Goal: Task Accomplishment & Management: Complete application form

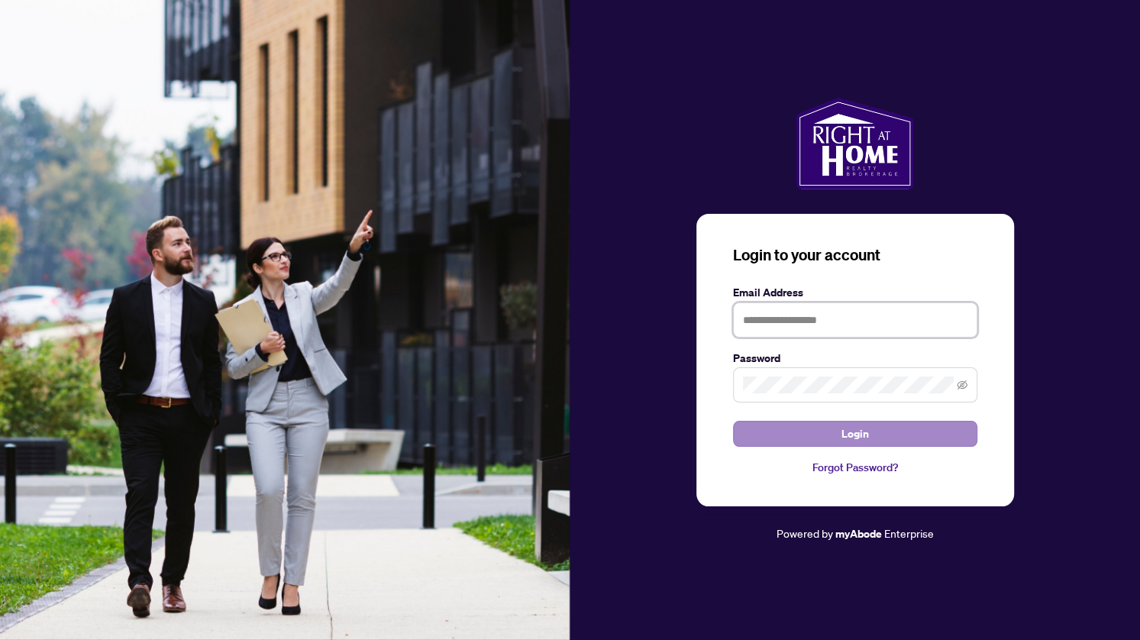
type input "**********"
click at [863, 434] on span "Login" at bounding box center [854, 433] width 27 height 24
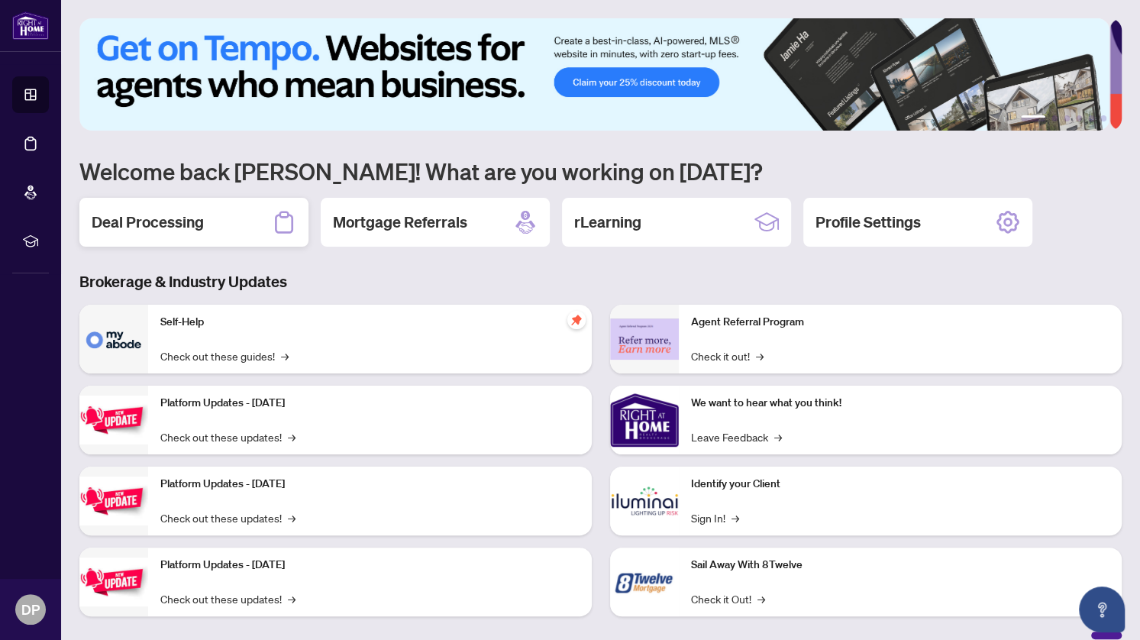
click at [157, 219] on h2 "Deal Processing" at bounding box center [148, 221] width 112 height 21
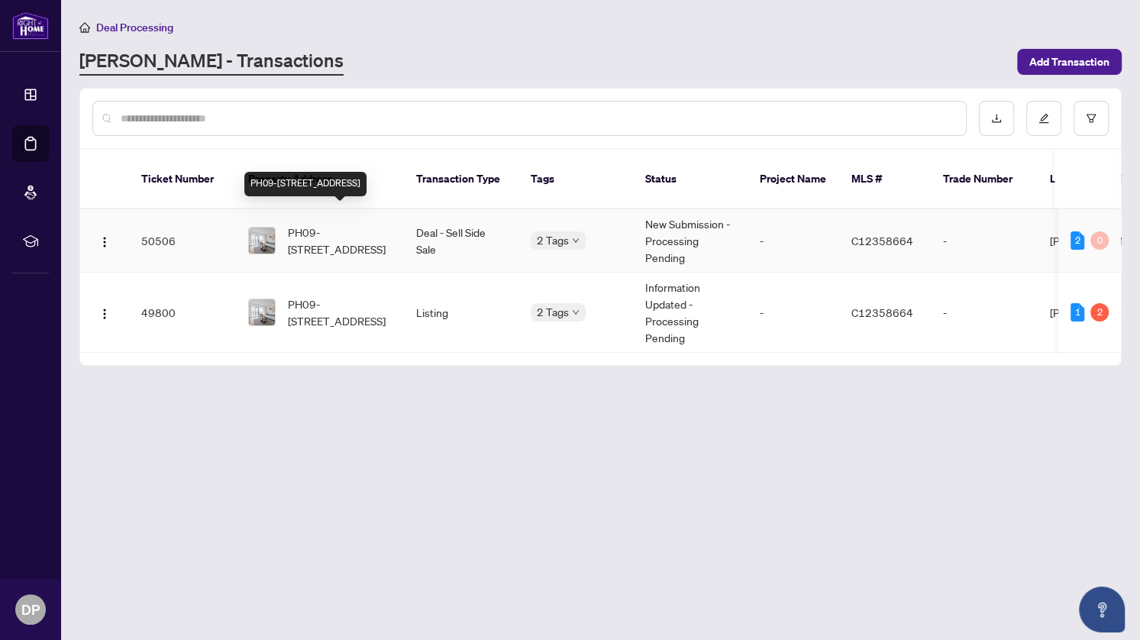
click at [355, 224] on span "PH09-[STREET_ADDRESS]" at bounding box center [340, 241] width 104 height 34
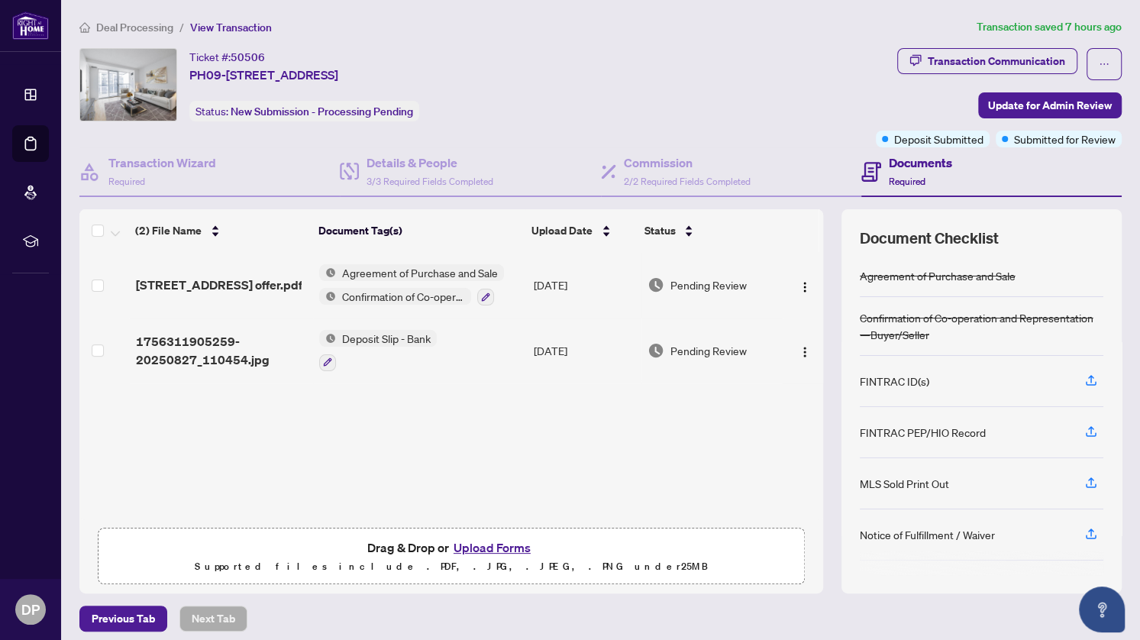
click at [376, 333] on span "Deposit Slip - Bank" at bounding box center [386, 338] width 101 height 17
click at [391, 408] on span "Deposit Slip - Bank" at bounding box center [356, 410] width 101 height 17
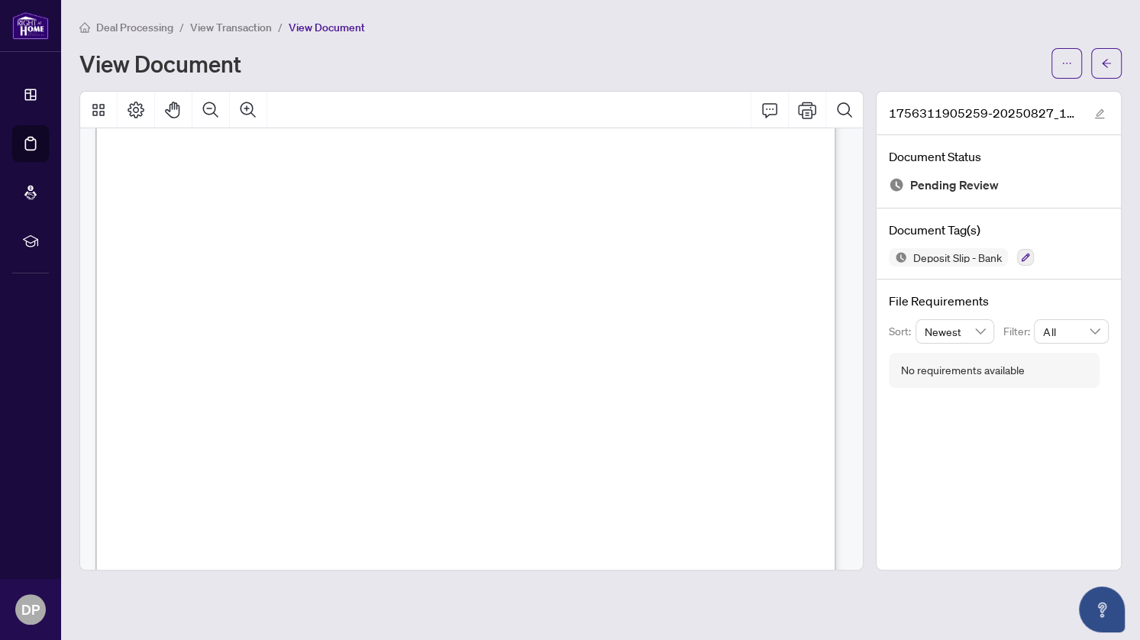
scroll to position [76, 0]
click at [1104, 58] on icon "arrow-left" at bounding box center [1106, 63] width 11 height 11
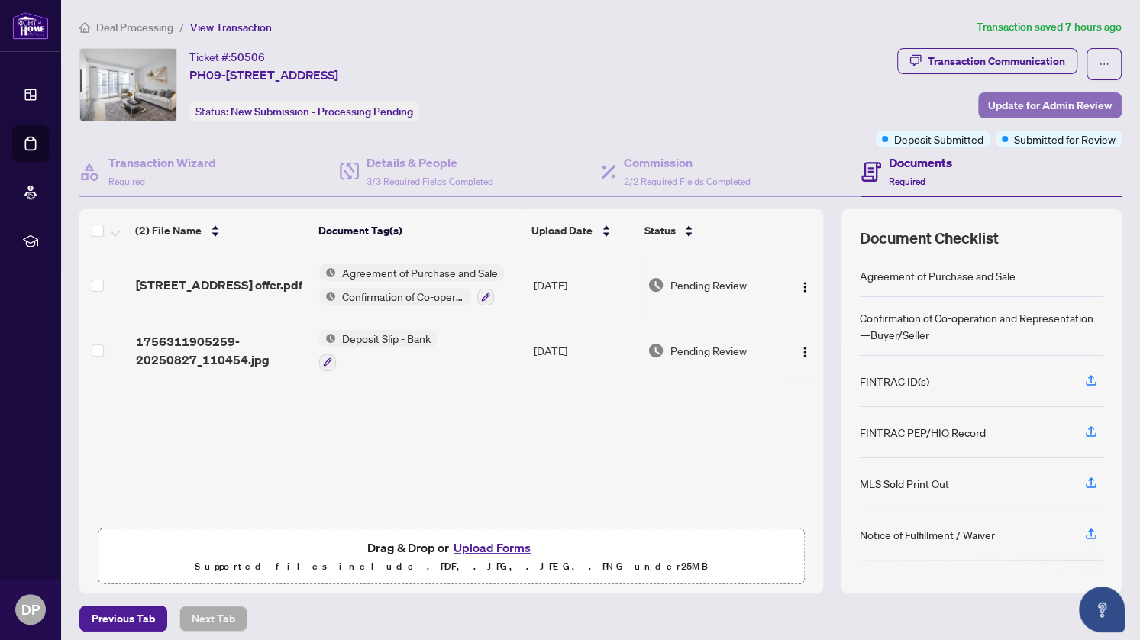
click at [1034, 105] on span "Update for Admin Review" at bounding box center [1050, 105] width 124 height 24
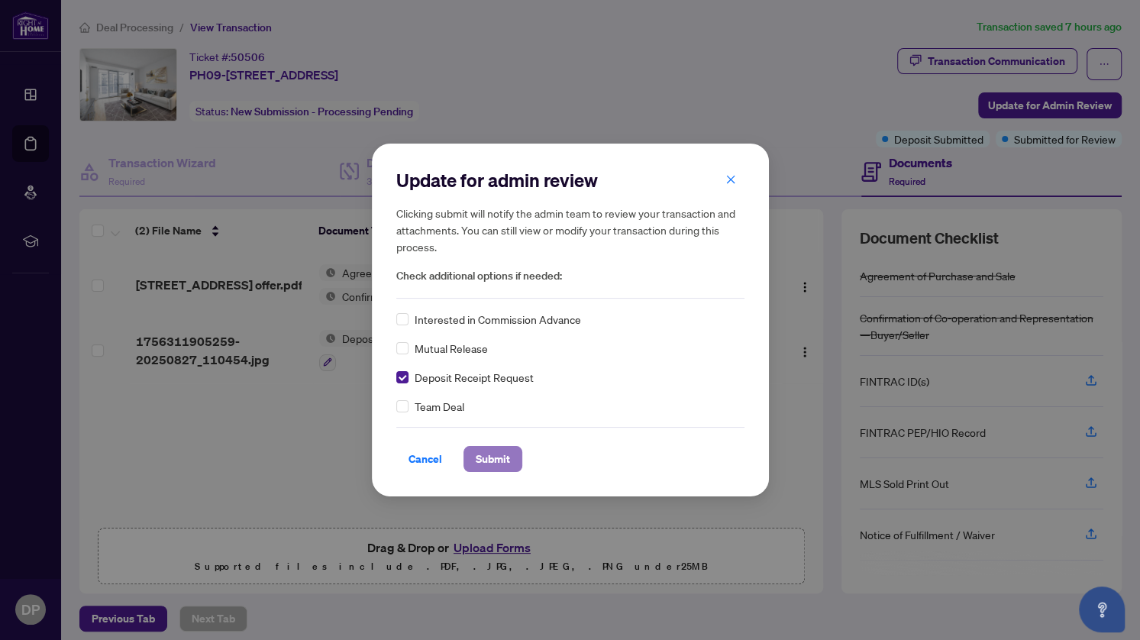
click at [499, 455] on span "Submit" at bounding box center [493, 459] width 34 height 24
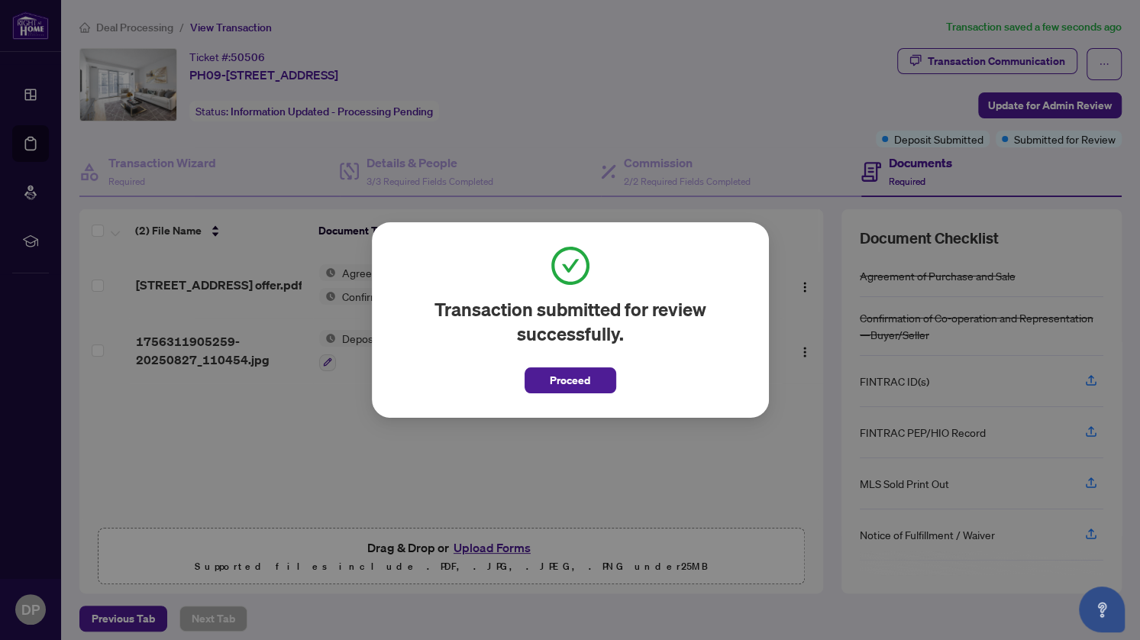
click at [700, 128] on div "Transaction submitted for review successfully. Proceed Cancel OK" at bounding box center [570, 320] width 1140 height 640
